Goal: Task Accomplishment & Management: Complete application form

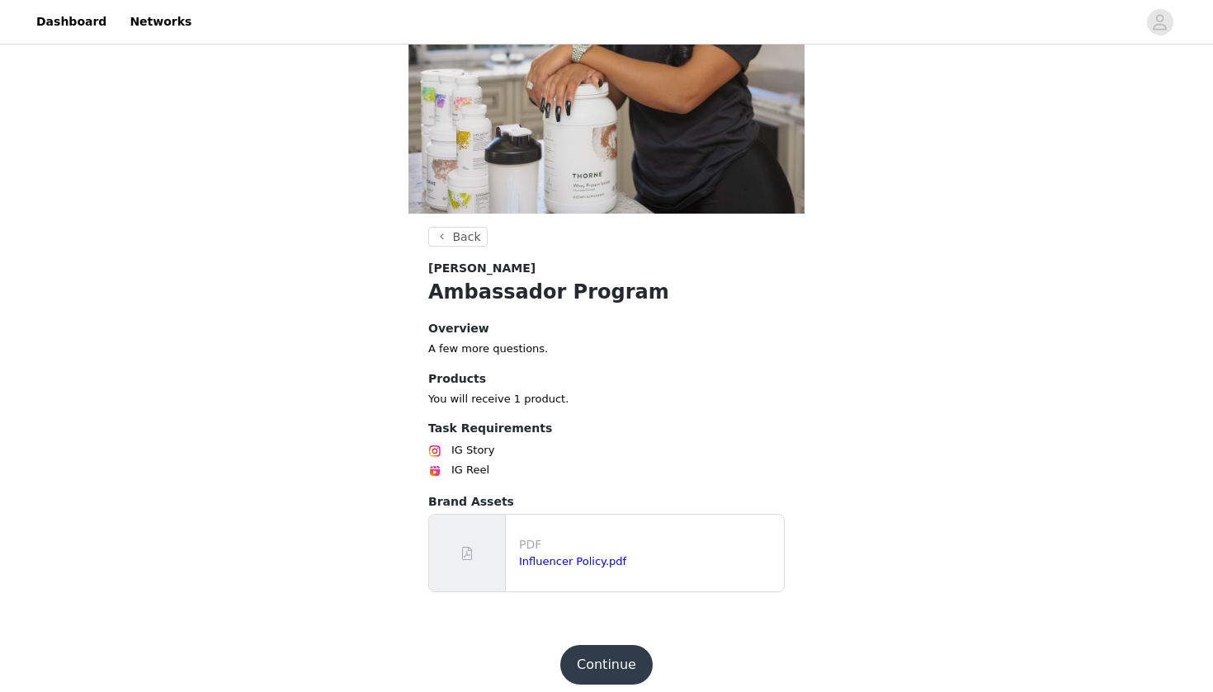
scroll to position [233, 0]
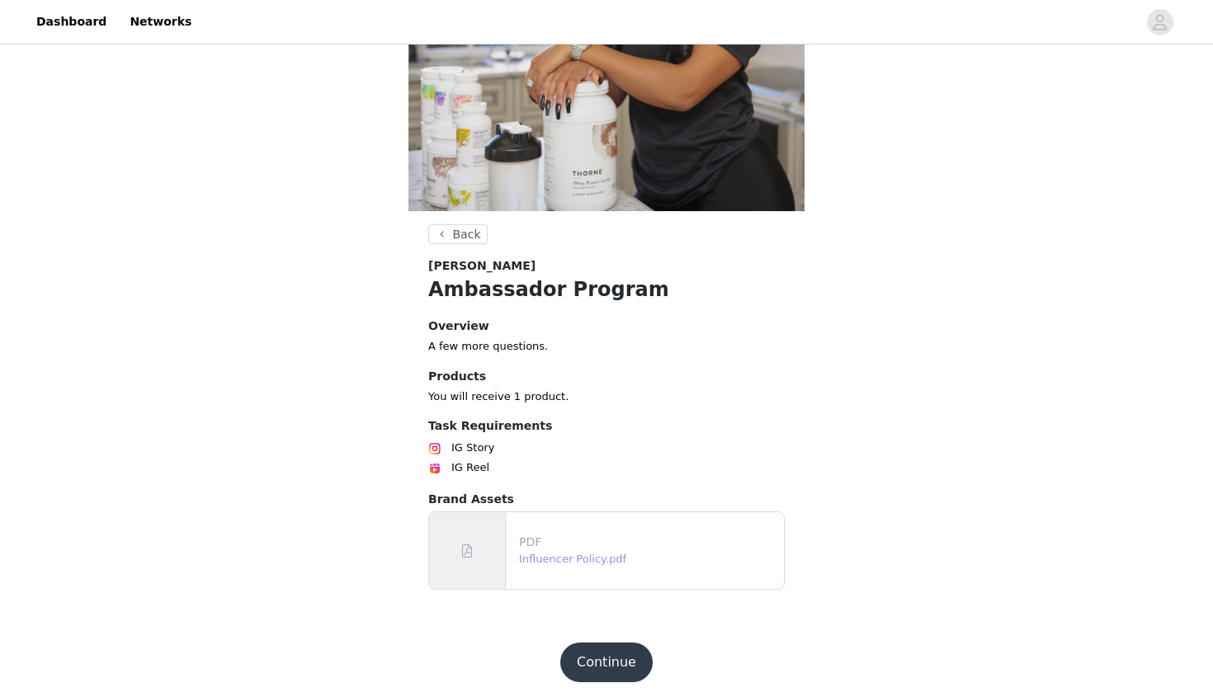
click at [591, 559] on link "Influencer Policy.pdf" at bounding box center [572, 559] width 107 height 12
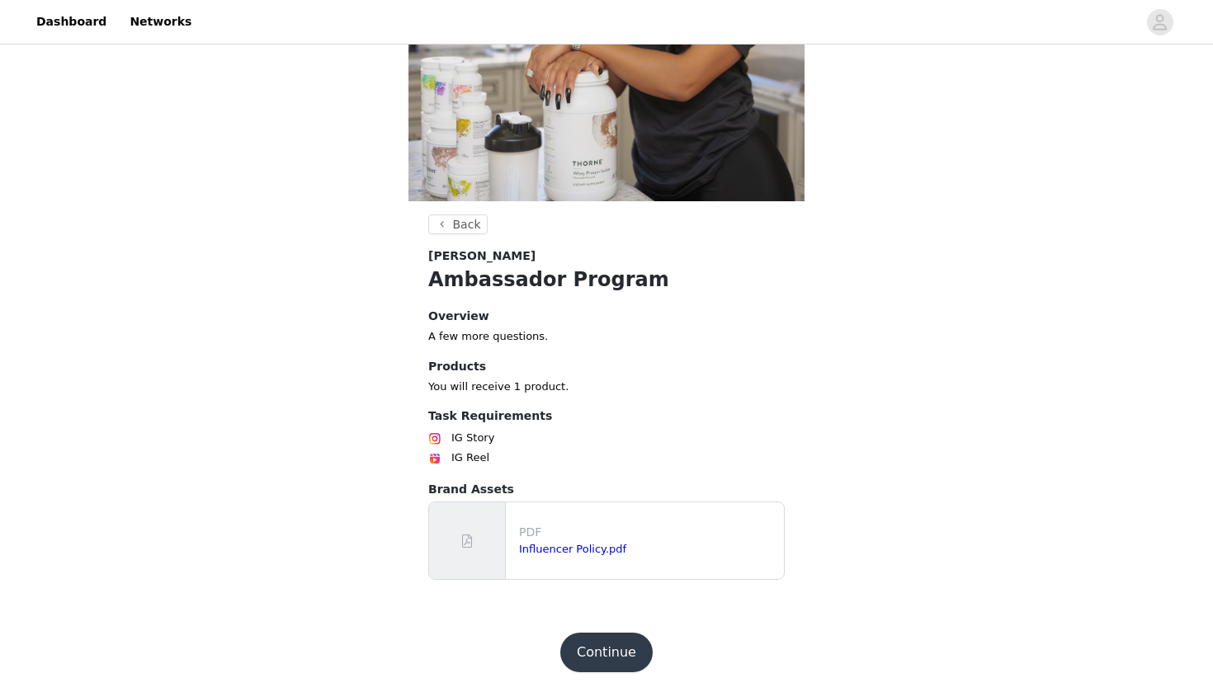
scroll to position [242, 0]
click at [607, 653] on button "Continue" at bounding box center [606, 654] width 92 height 40
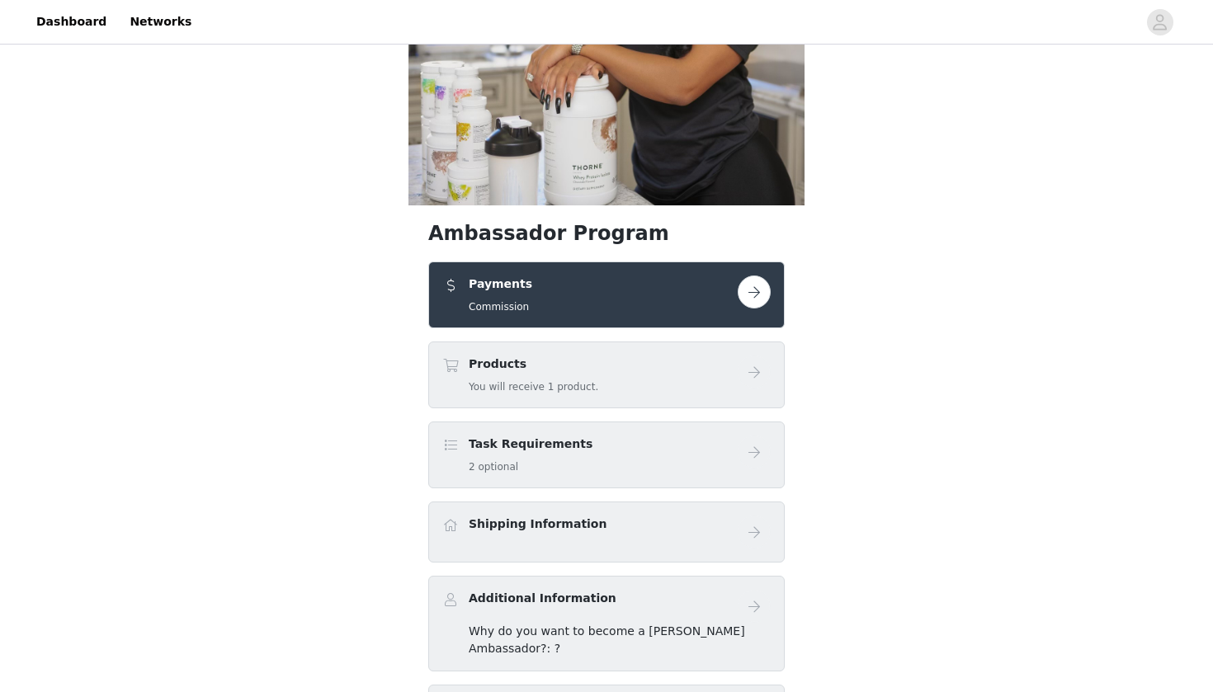
scroll to position [271, 0]
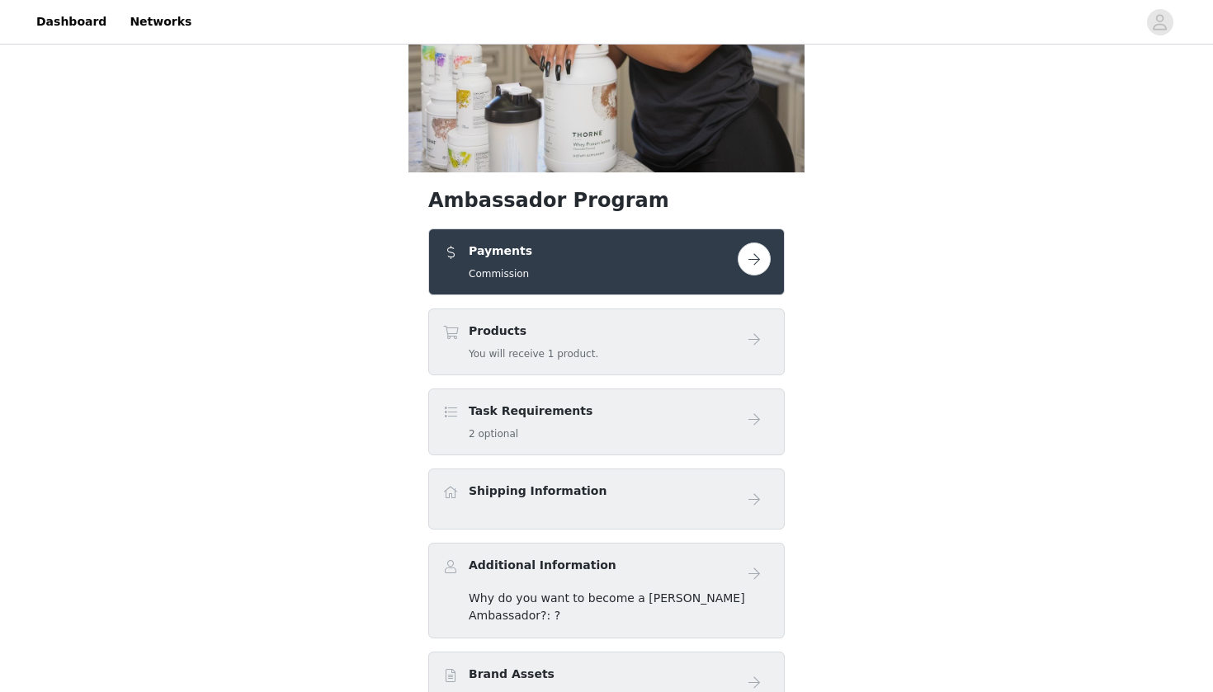
click at [676, 343] on div "Products You will receive 1 product." at bounding box center [589, 342] width 295 height 39
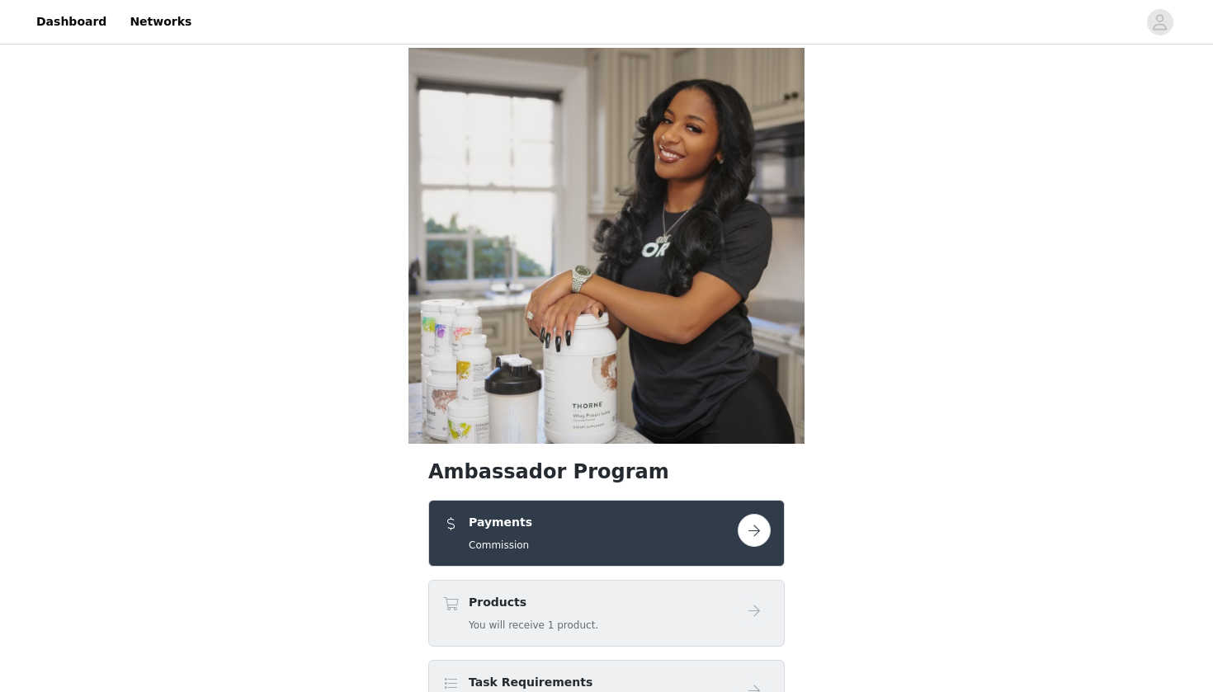
scroll to position [0, 0]
click at [568, 519] on div "Payments Commission" at bounding box center [589, 533] width 295 height 39
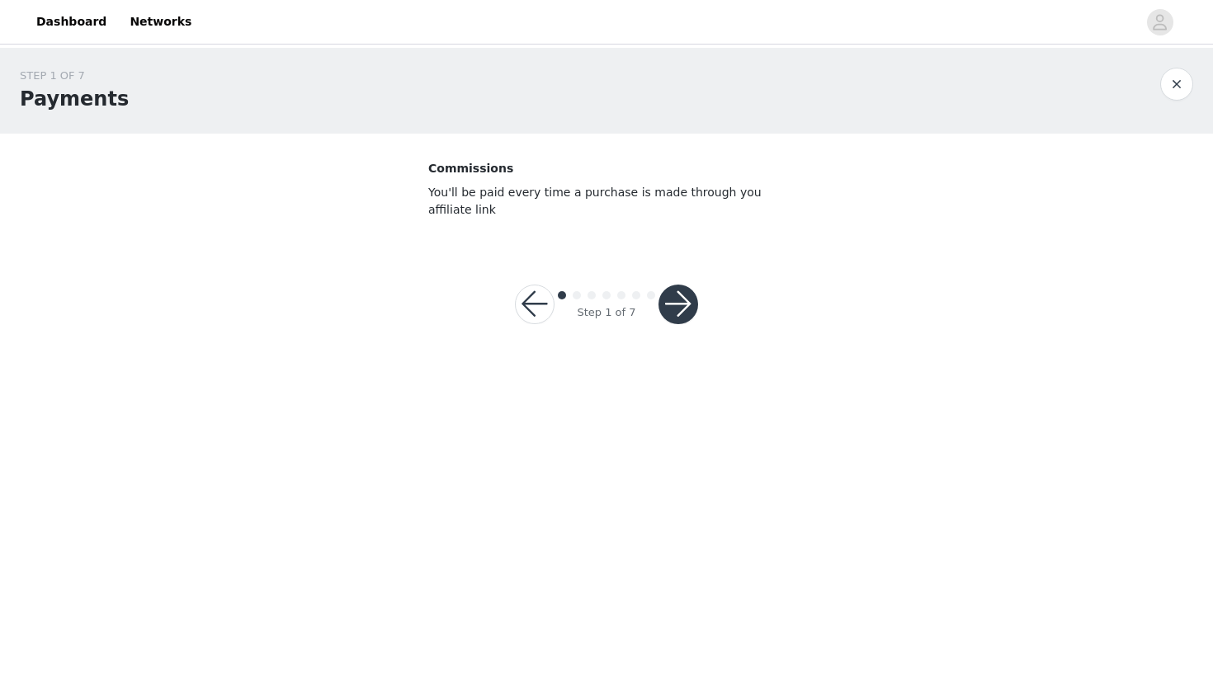
click at [521, 314] on button "button" at bounding box center [535, 305] width 40 height 40
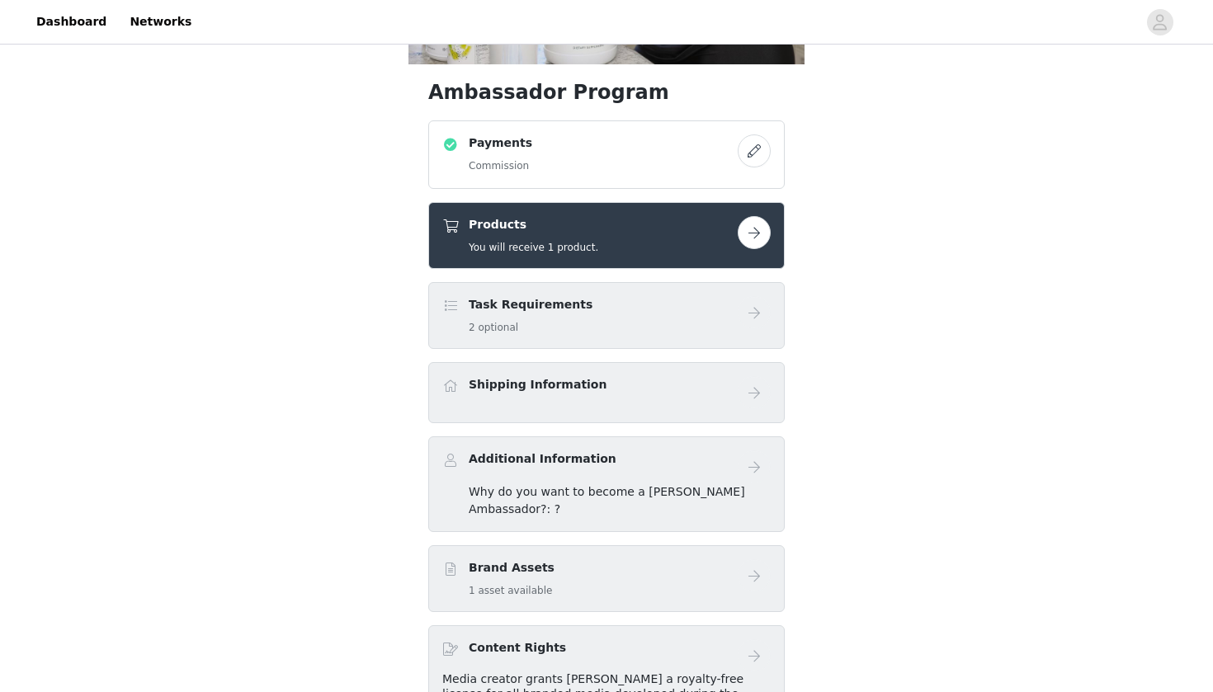
scroll to position [394, 0]
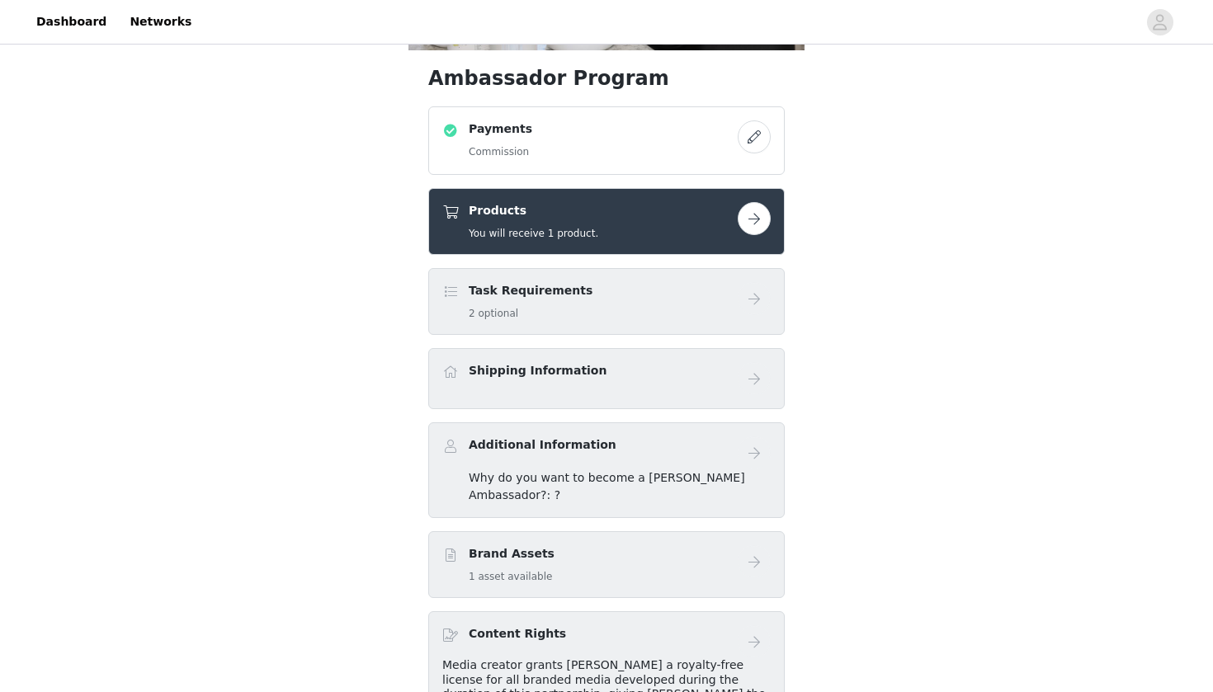
click at [515, 545] on h4 "Brand Assets" at bounding box center [512, 553] width 86 height 17
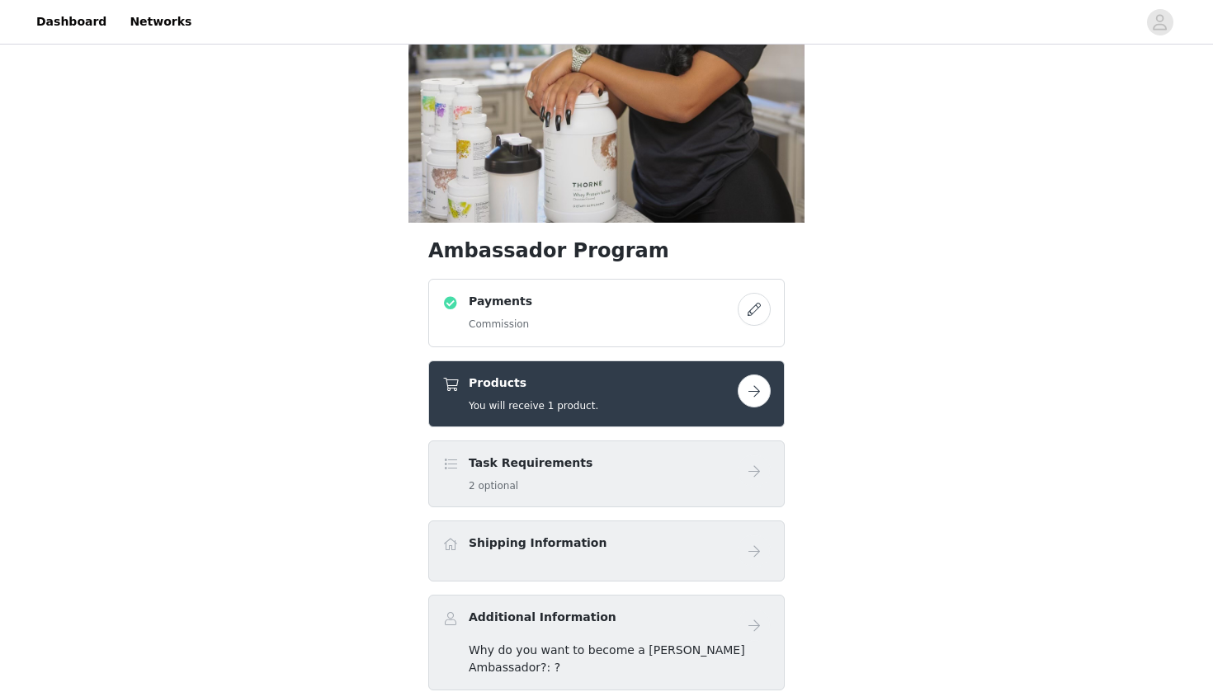
scroll to position [261, 0]
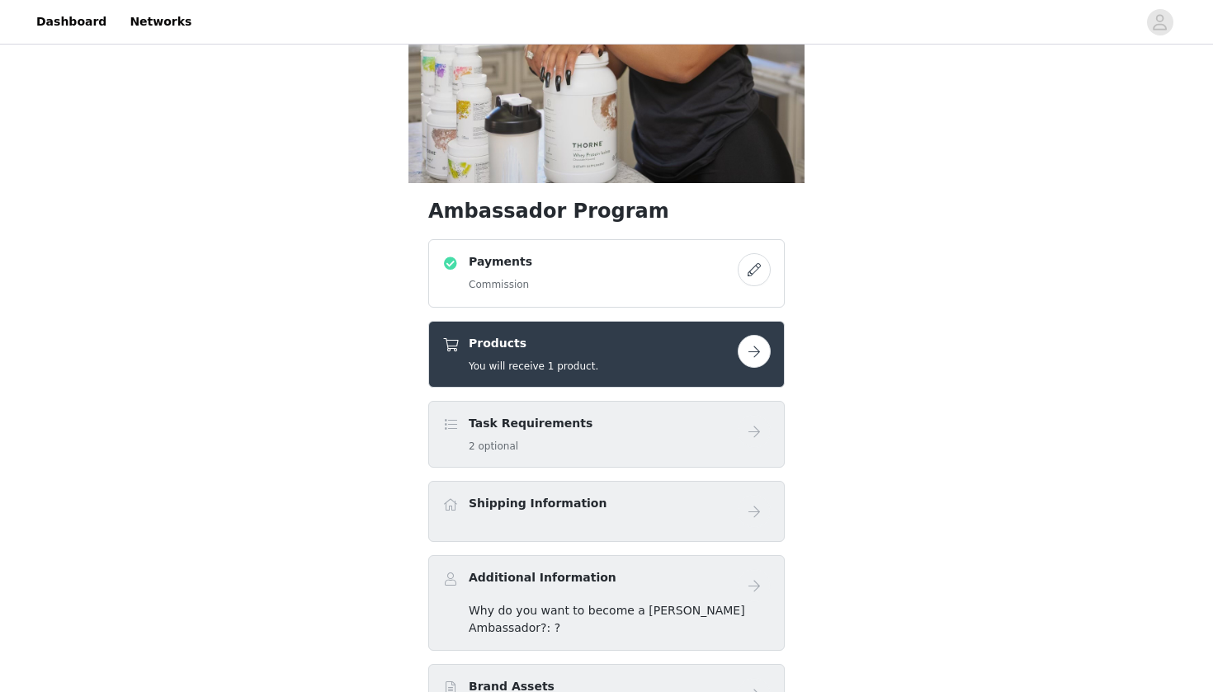
click at [758, 282] on button "button" at bounding box center [754, 269] width 33 height 33
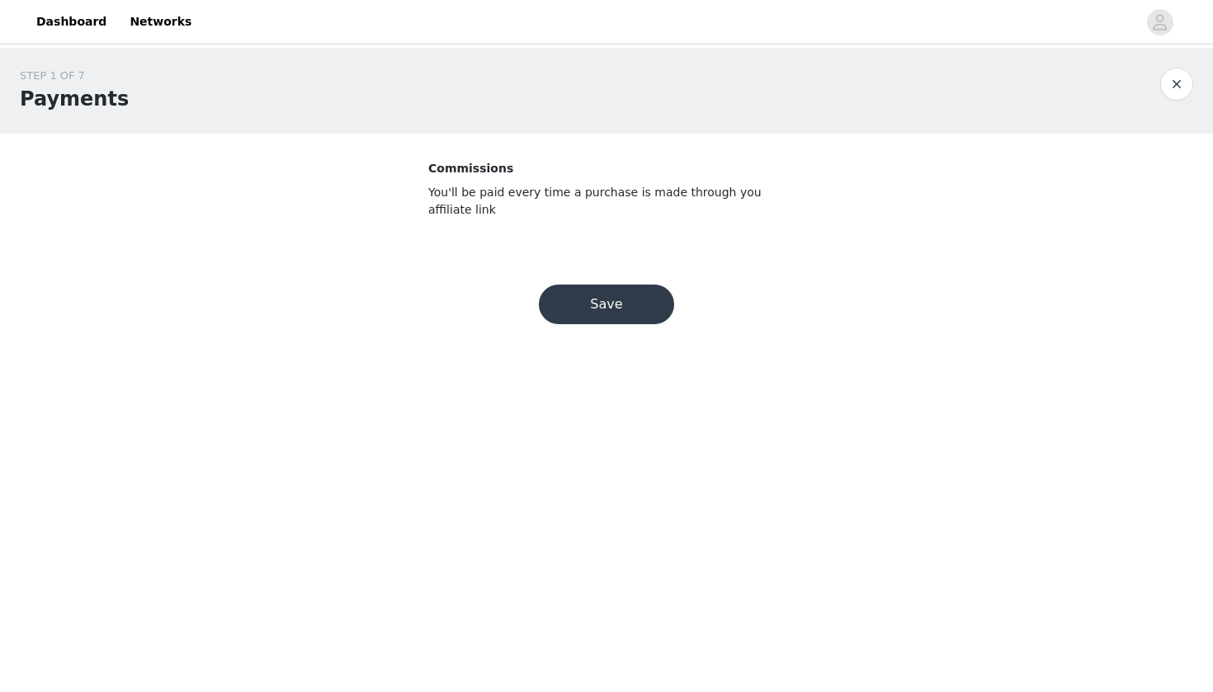
click at [628, 304] on button "Save" at bounding box center [606, 305] width 135 height 40
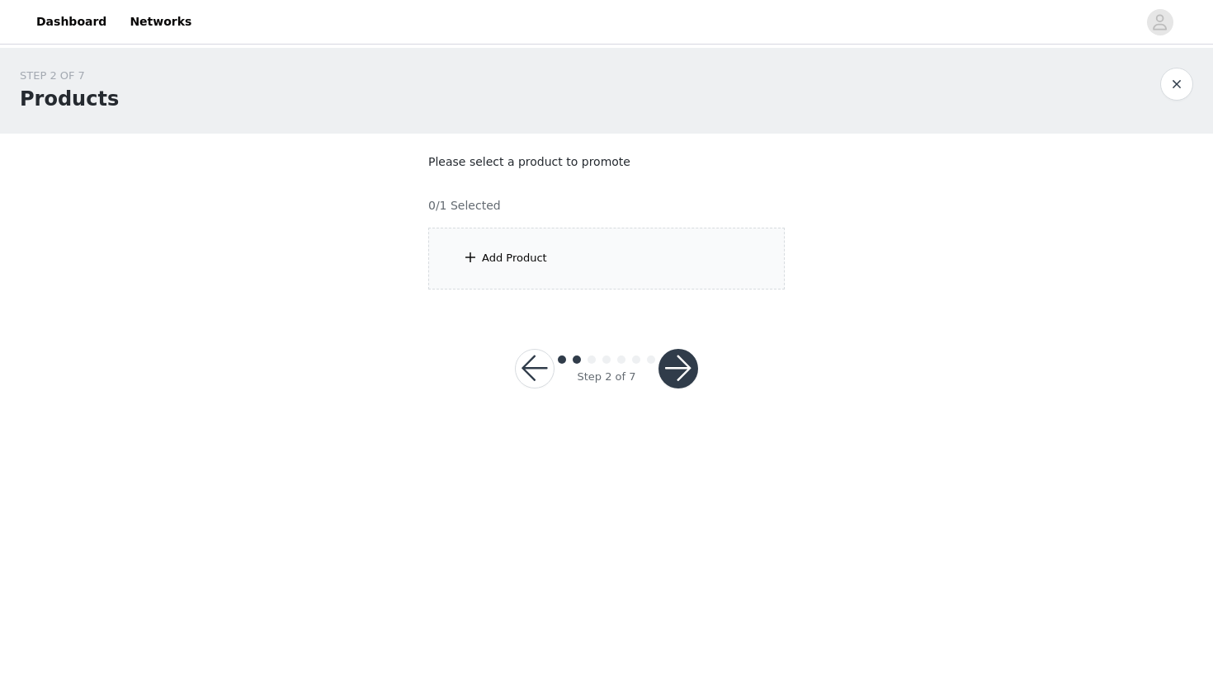
click at [530, 271] on div "Add Product" at bounding box center [606, 259] width 356 height 62
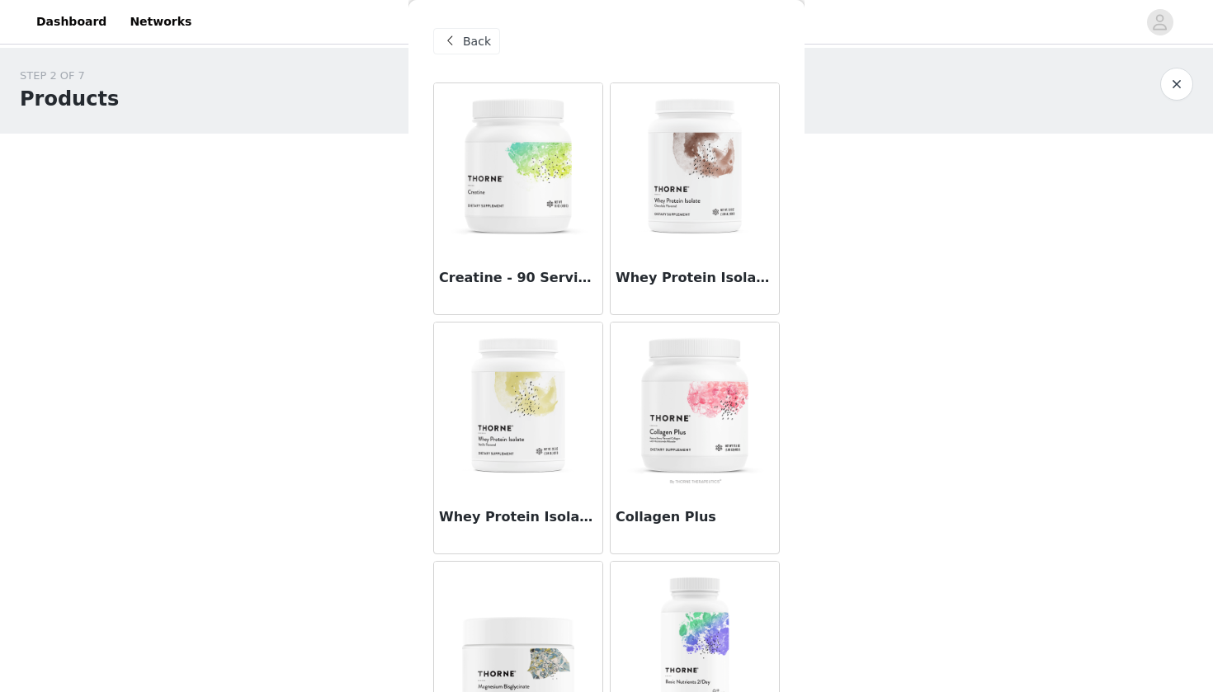
click at [711, 234] on img at bounding box center [694, 165] width 165 height 165
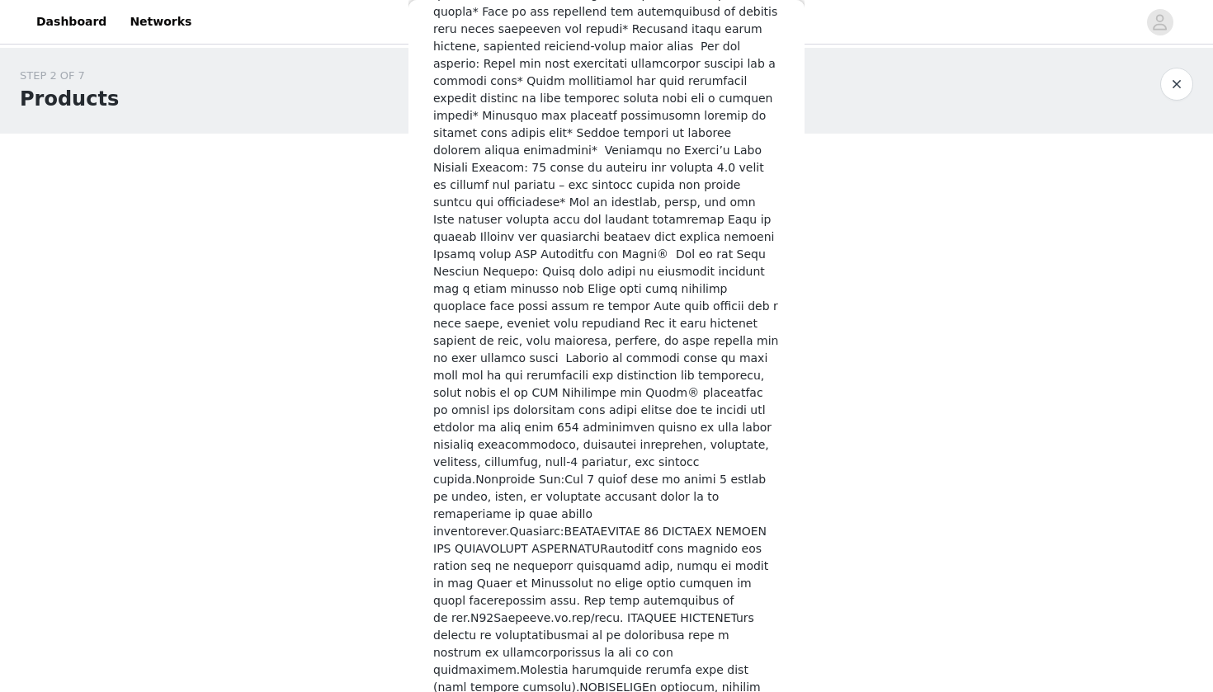
scroll to position [718, 0]
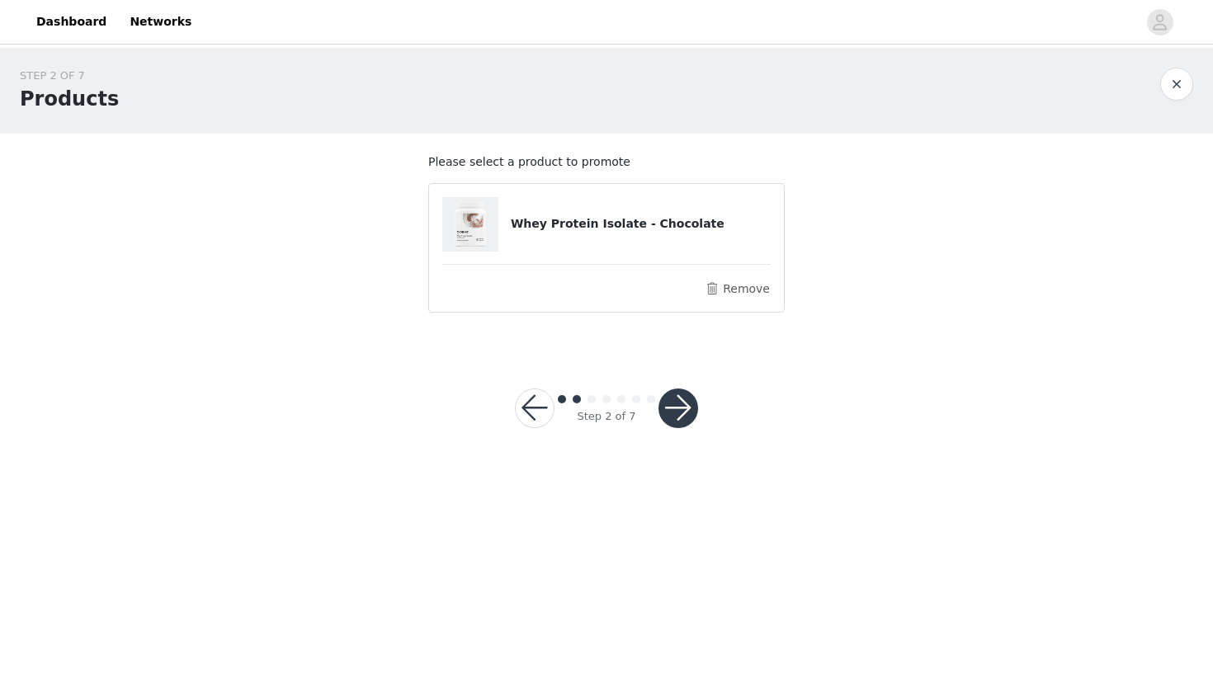
click at [672, 405] on button "button" at bounding box center [678, 409] width 40 height 40
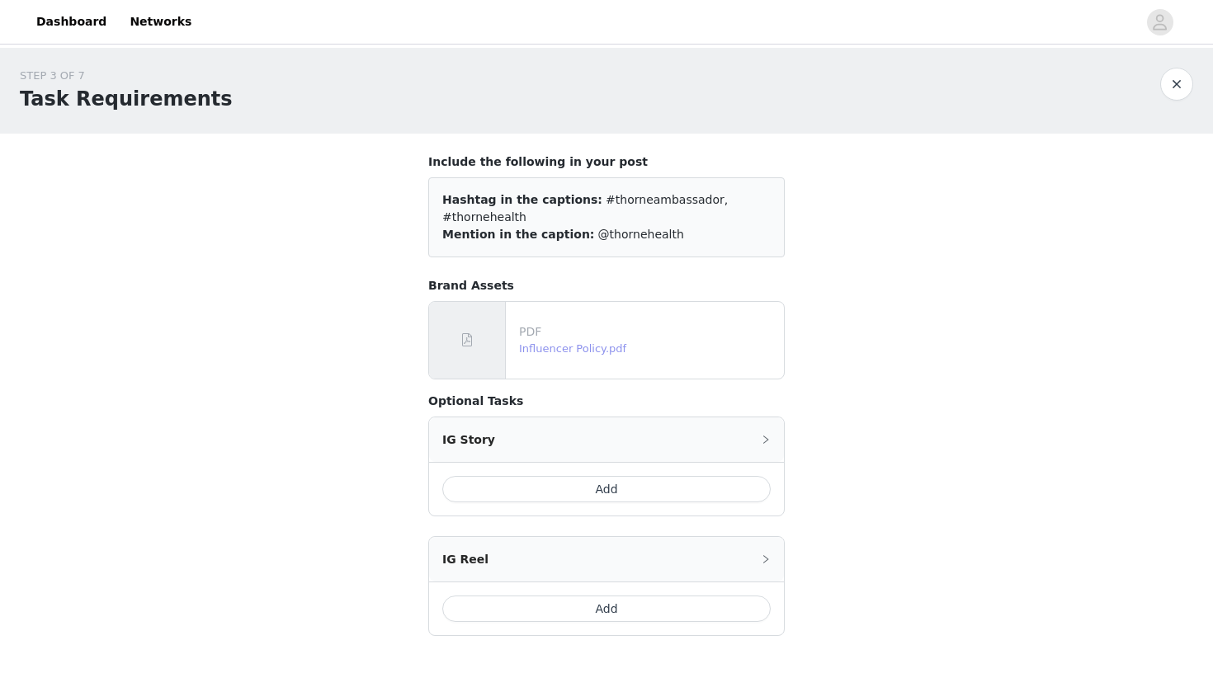
click at [612, 342] on link "Influencer Policy.pdf" at bounding box center [572, 348] width 107 height 12
click at [932, 318] on div "STEP 3 OF 7 Task Requirements Include the following in your post Hashtag in the…" at bounding box center [606, 362] width 1213 height 628
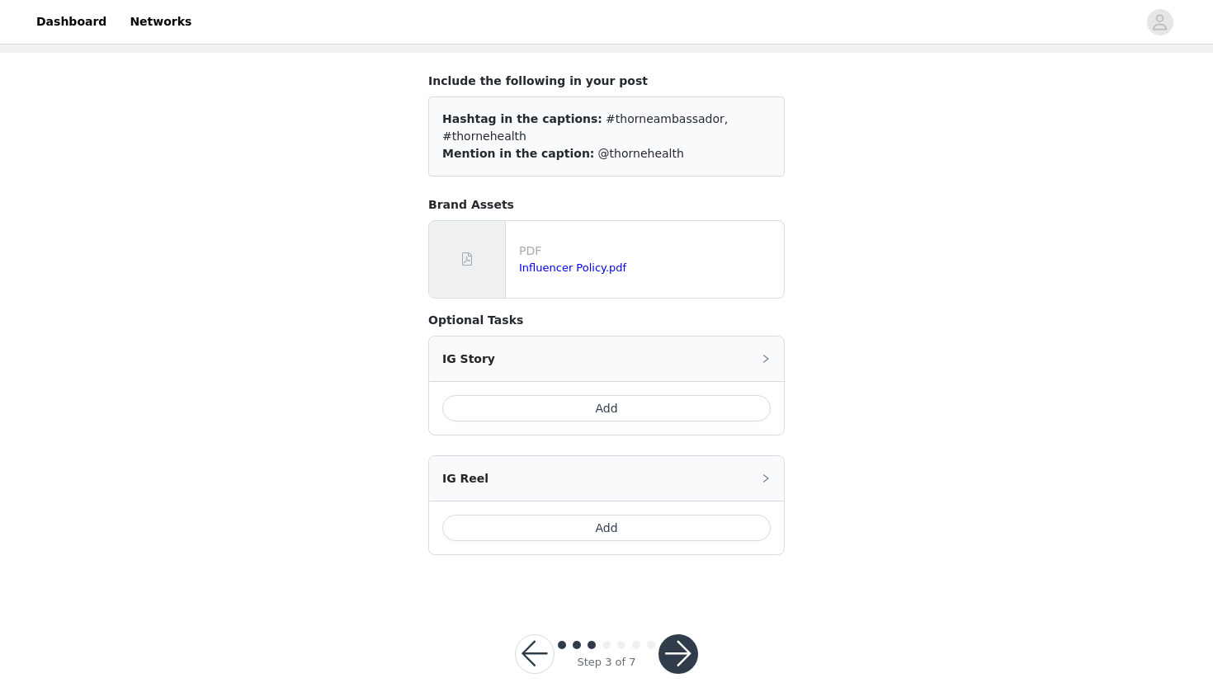
scroll to position [82, 0]
click at [764, 353] on icon "icon: right" at bounding box center [766, 358] width 10 height 10
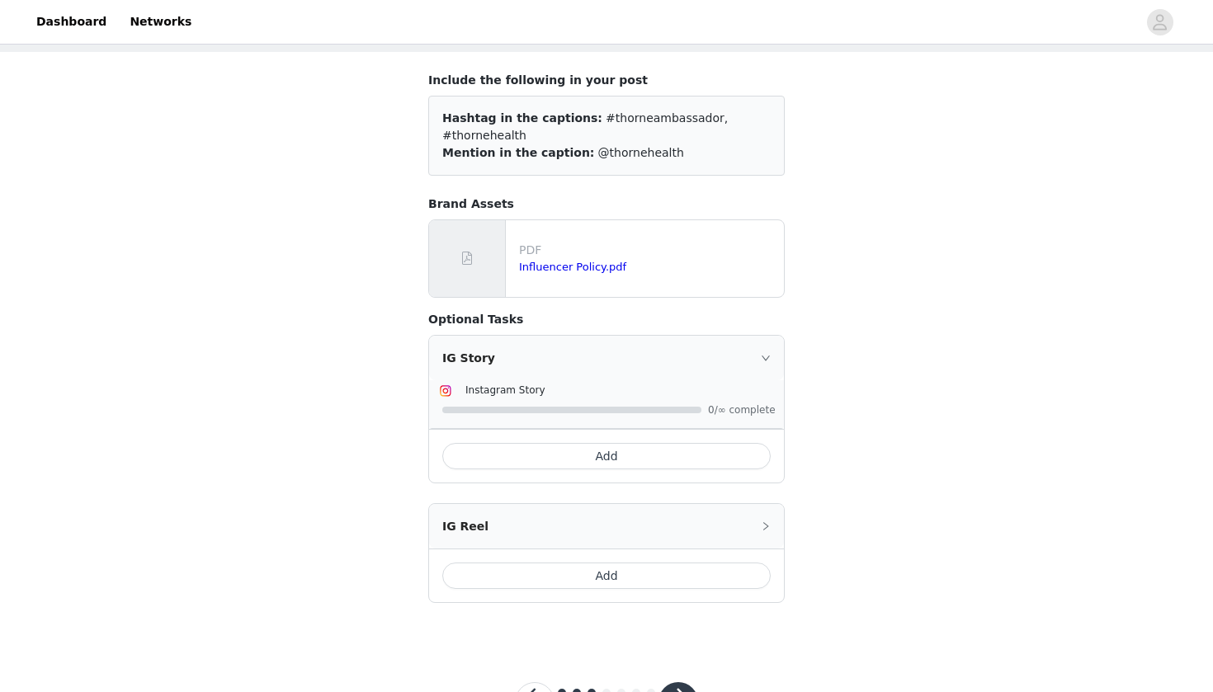
click at [765, 504] on div "IG Reel" at bounding box center [606, 526] width 355 height 45
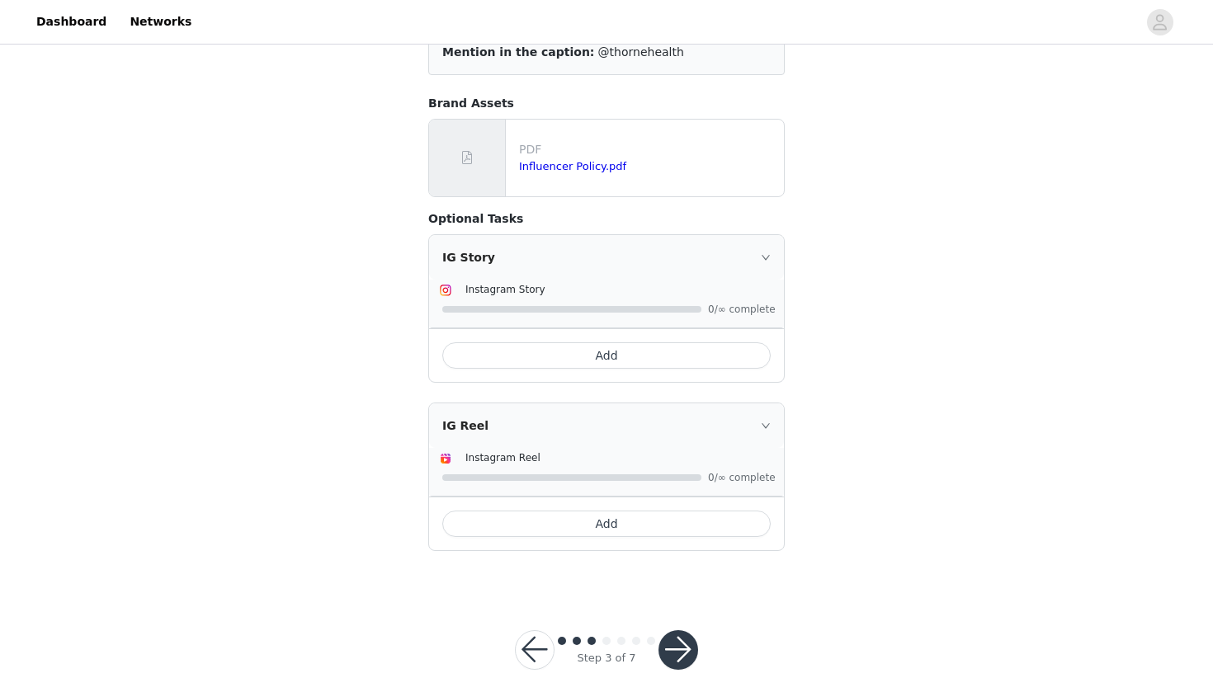
scroll to position [182, 0]
click at [644, 343] on button "Add" at bounding box center [606, 356] width 328 height 26
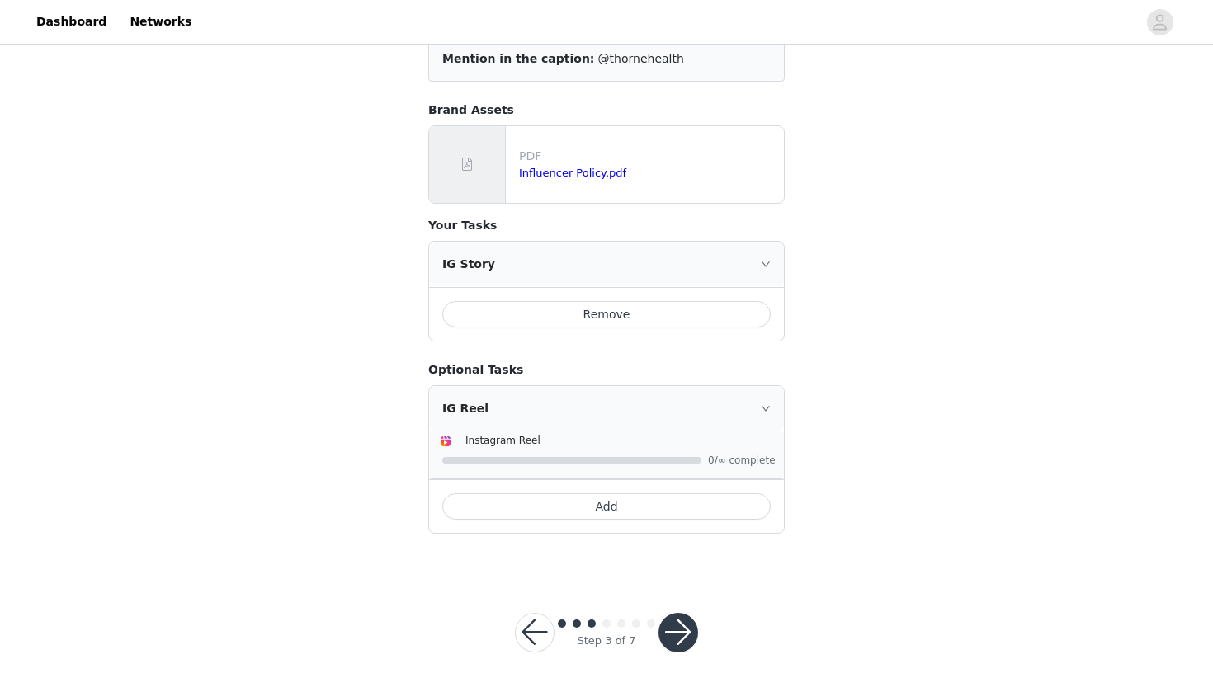
scroll to position [158, 0]
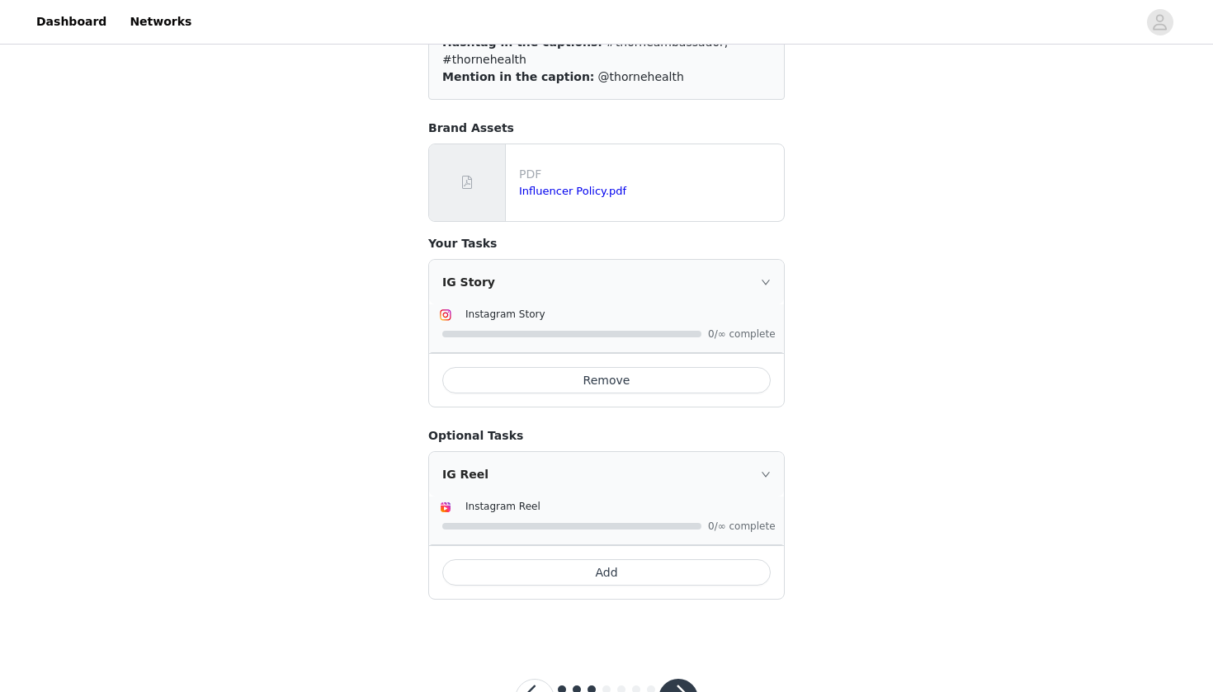
click at [606, 559] on button "Add" at bounding box center [606, 572] width 328 height 26
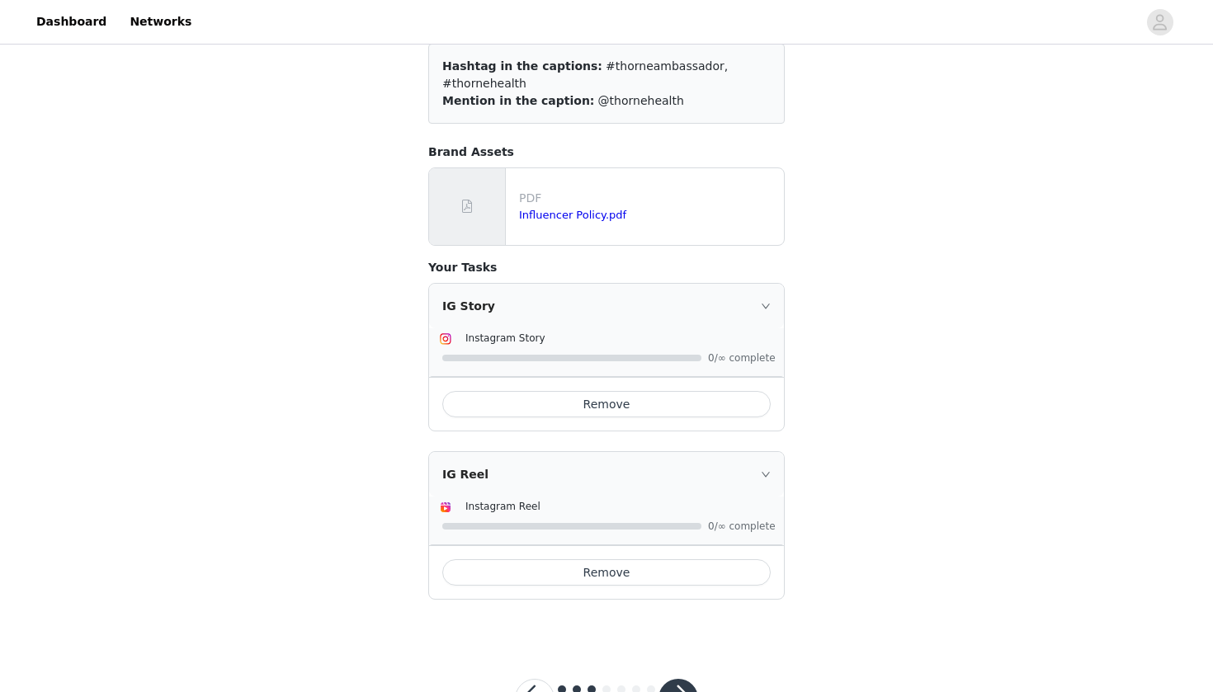
click at [608, 559] on button "Remove" at bounding box center [606, 572] width 328 height 26
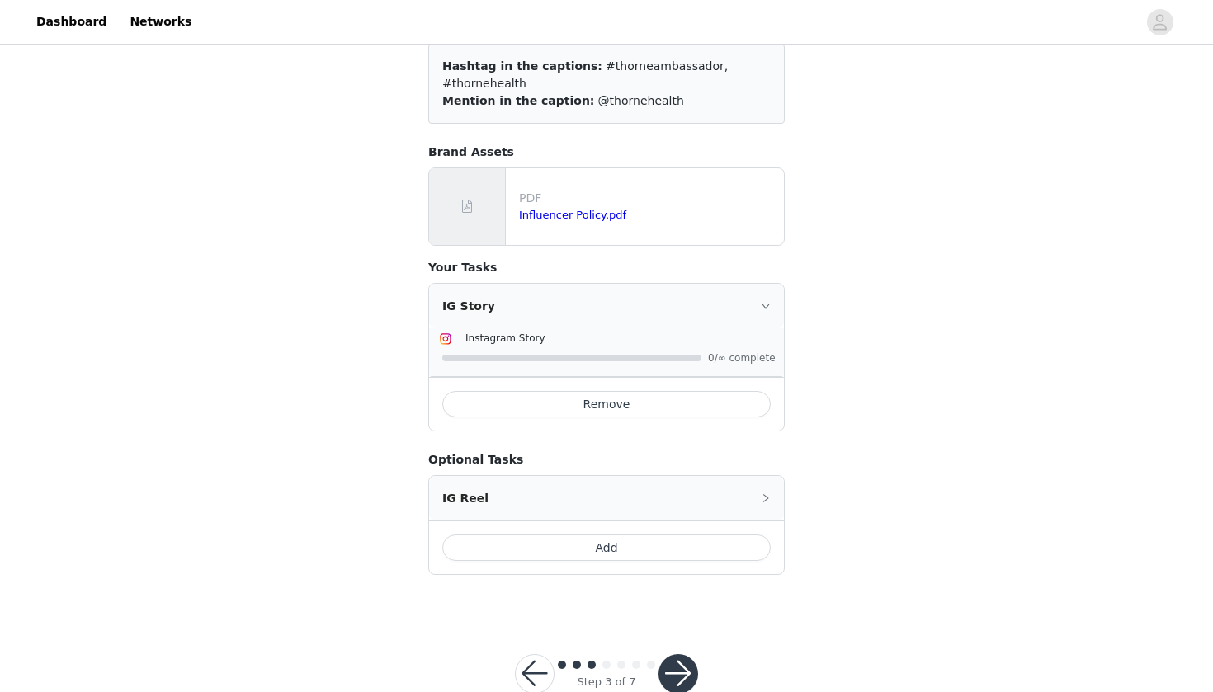
click at [682, 656] on button "button" at bounding box center [678, 674] width 40 height 40
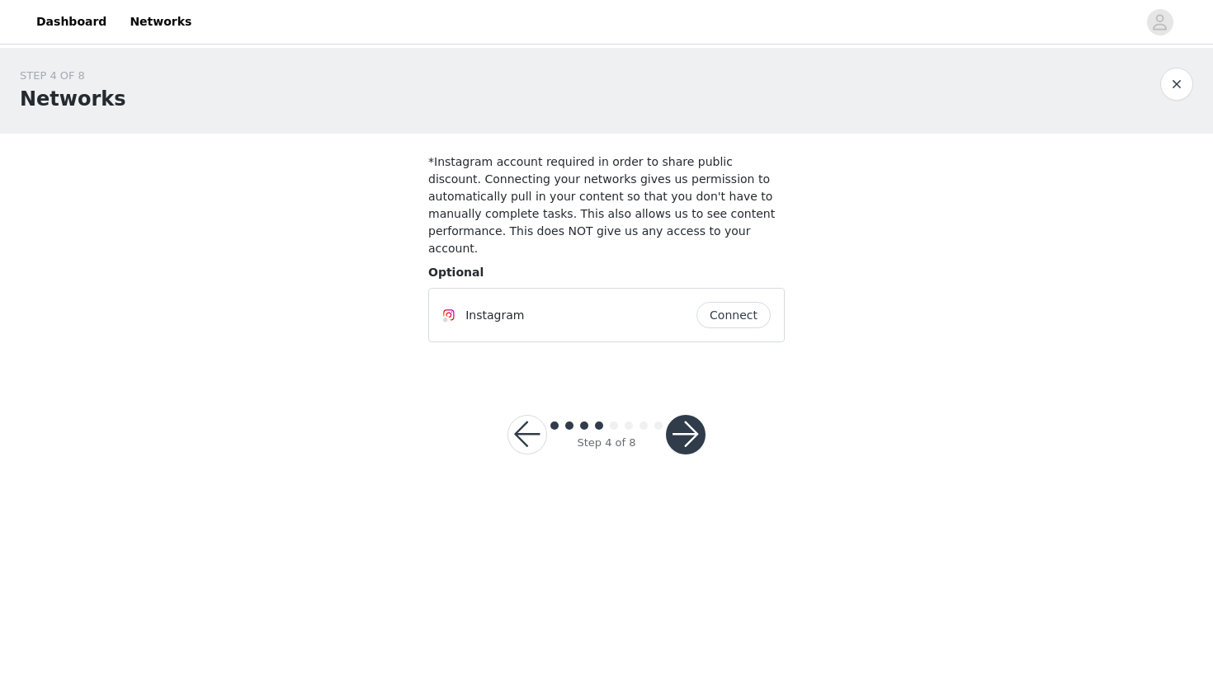
click at [682, 422] on button "button" at bounding box center [686, 435] width 40 height 40
